Goal: Find specific page/section: Find specific page/section

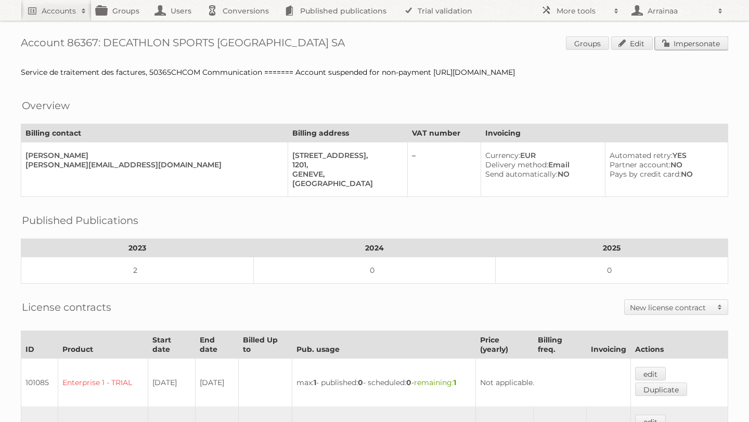
click at [681, 40] on link "Impersonate" at bounding box center [691, 43] width 73 height 14
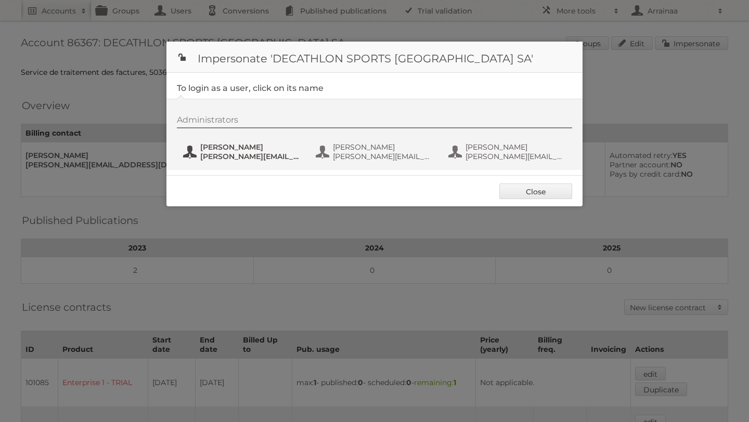
click at [214, 155] on span "bruno.aublanc@decathlon.com" at bounding box center [250, 156] width 101 height 9
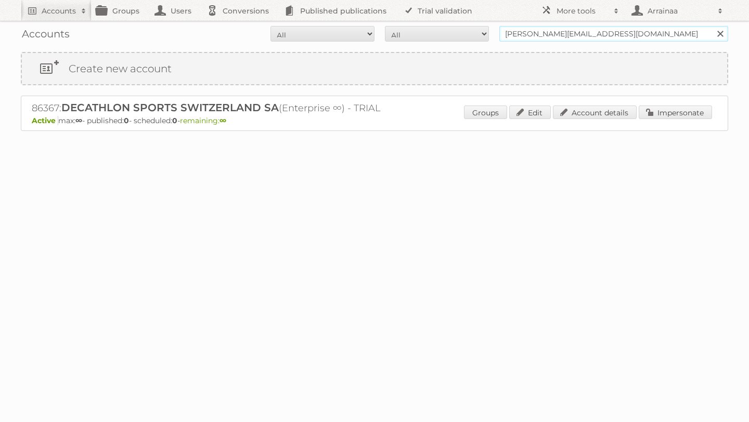
drag, startPoint x: 650, startPoint y: 35, endPoint x: 495, endPoint y: 36, distance: 155.0
click at [495, 36] on form "All Active Expired Pending All Paid Trials Self service bruno.aublanc@decathlon…" at bounding box center [374, 34] width 707 height 16
type input "Abdul Bari"
click at [712, 26] on input "Search" at bounding box center [720, 34] width 16 height 16
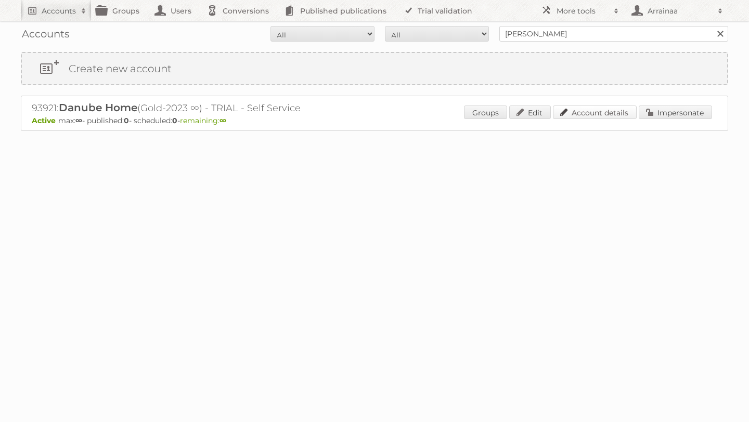
click at [570, 114] on link "Account details" at bounding box center [595, 113] width 84 height 14
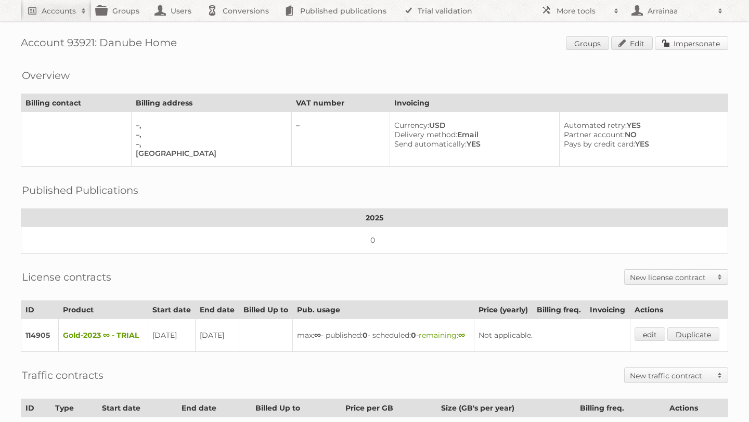
click at [667, 44] on link "Impersonate" at bounding box center [691, 43] width 73 height 14
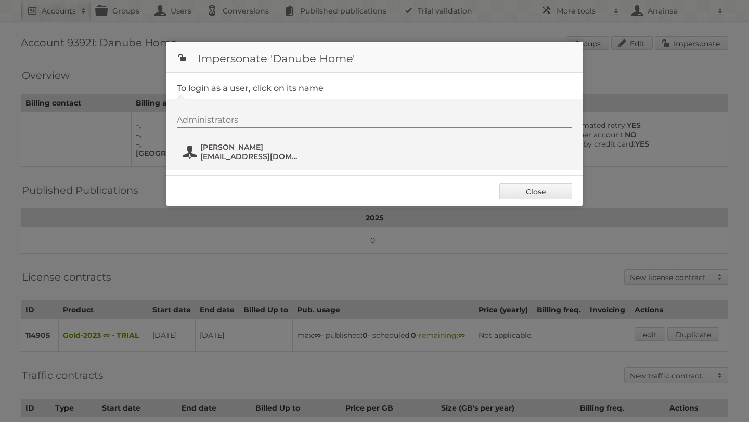
click at [219, 153] on span "abdul.bari@danubehome.com" at bounding box center [250, 156] width 101 height 9
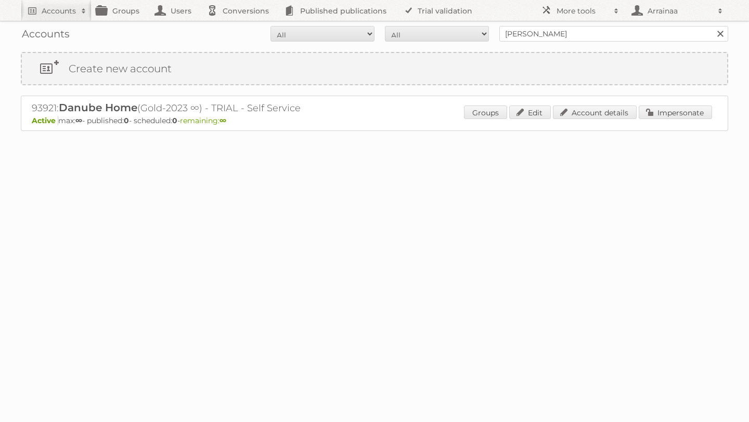
click at [47, 38] on form "All Active Expired Pending All Paid Trials Self service Abdul Bari Search" at bounding box center [374, 34] width 707 height 16
drag, startPoint x: 546, startPoint y: 35, endPoint x: 495, endPoint y: 33, distance: 51.5
click at [495, 33] on form "All Active Expired Pending All Paid Trials Self service Abdul Bari Search" at bounding box center [374, 34] width 707 height 16
type input "Danube Home"
click at [712, 26] on input "Search" at bounding box center [720, 34] width 16 height 16
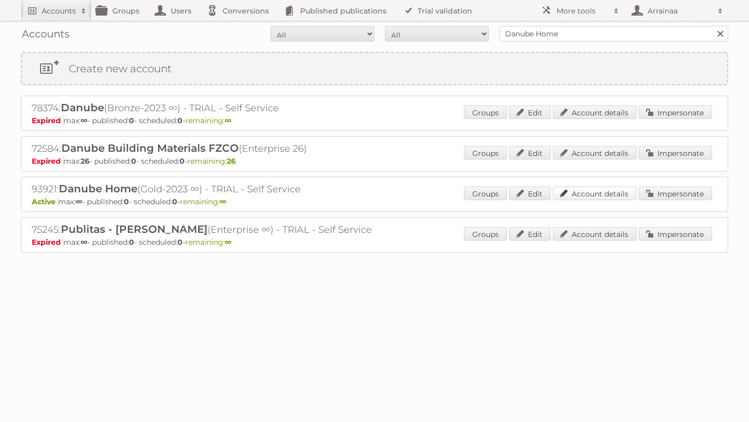
click at [591, 193] on link "Account details" at bounding box center [595, 194] width 84 height 14
click at [591, 151] on link "Account details" at bounding box center [595, 153] width 84 height 14
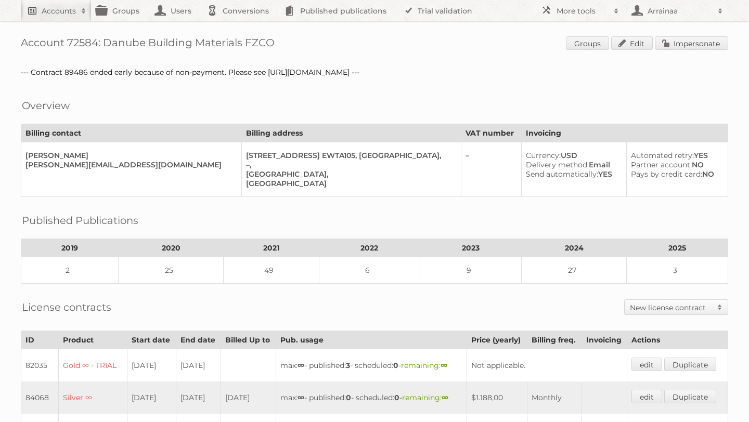
click at [69, 13] on h2 "Accounts" at bounding box center [59, 11] width 34 height 10
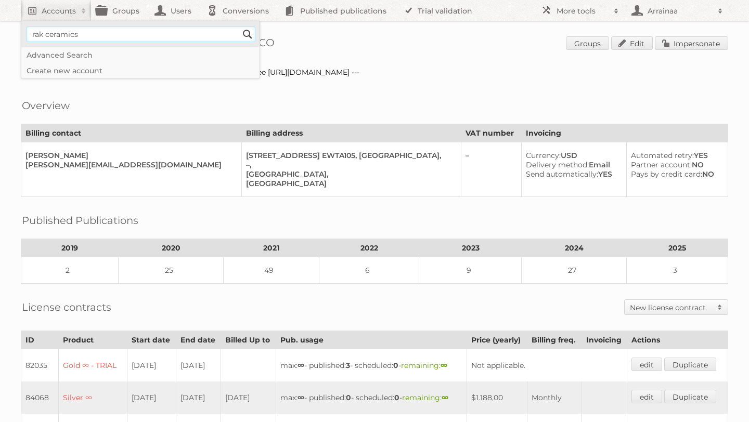
type input"] "rak ceramics"
click at [240, 27] on input "Search" at bounding box center [248, 35] width 16 height 16
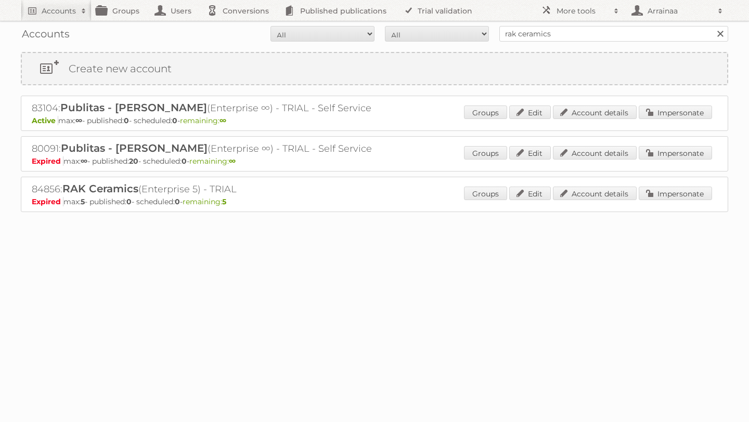
click at [53, 34] on form "All Active Expired Pending All Paid Trials Self service rak ceramics Search" at bounding box center [374, 34] width 707 height 16
